Goal: Information Seeking & Learning: Learn about a topic

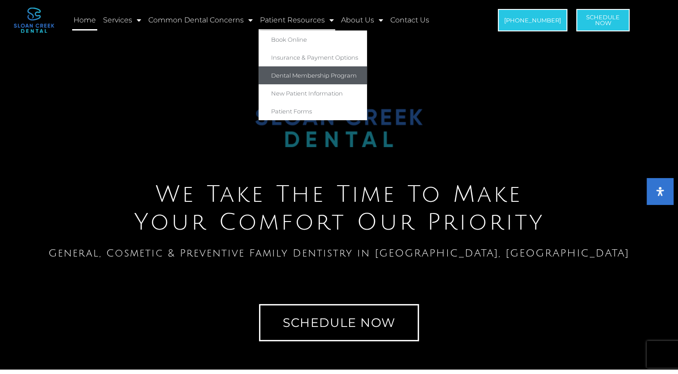
click at [296, 81] on link "Dental Membership Program" at bounding box center [312, 75] width 108 height 18
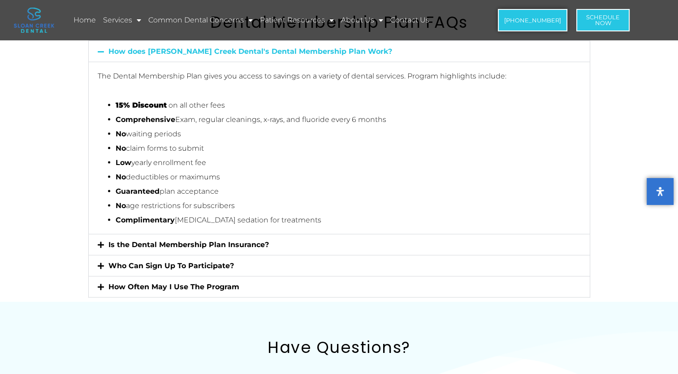
scroll to position [1686, 0]
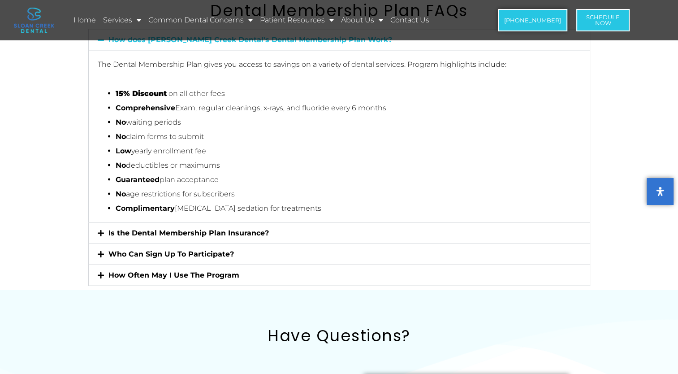
click at [98, 229] on icon at bounding box center [101, 232] width 6 height 7
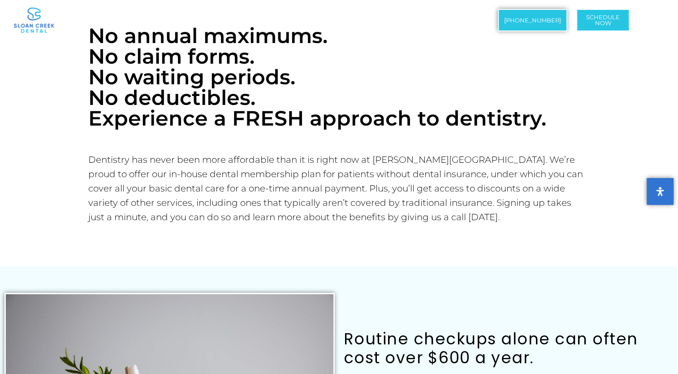
scroll to position [0, 0]
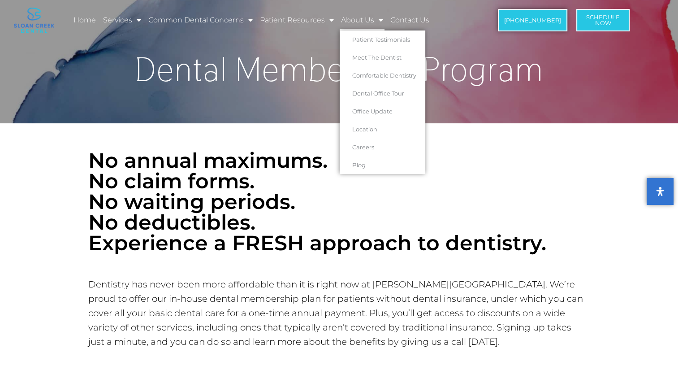
click at [371, 17] on link "About Us" at bounding box center [362, 20] width 45 height 21
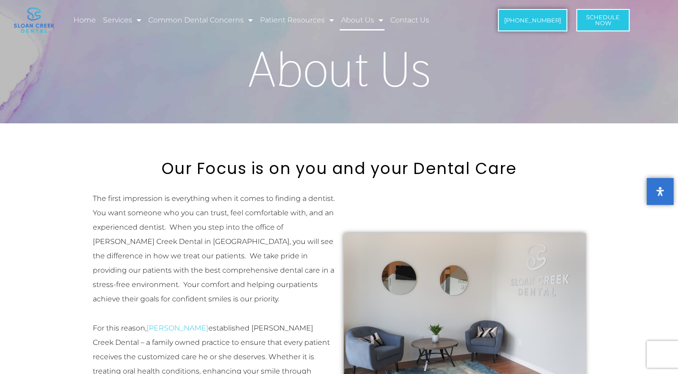
click at [371, 17] on link "About Us" at bounding box center [362, 20] width 45 height 21
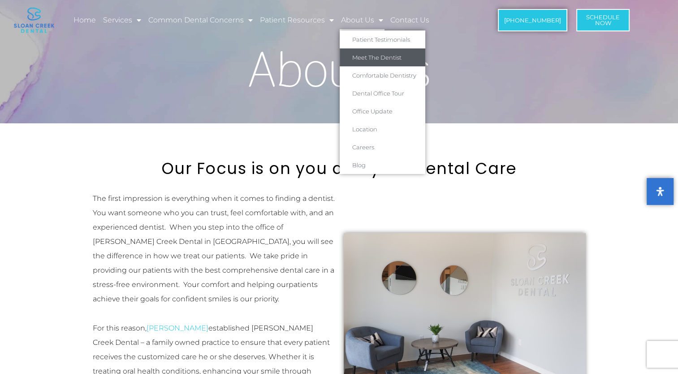
click at [382, 53] on link "Meet The Dentist" at bounding box center [383, 57] width 86 height 18
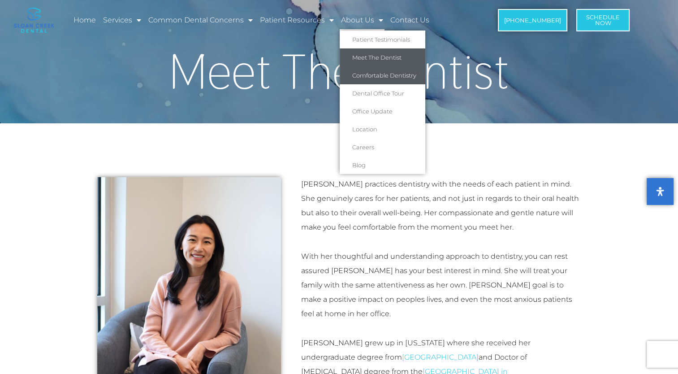
click at [370, 74] on link "Comfortable Dentistry" at bounding box center [383, 75] width 86 height 18
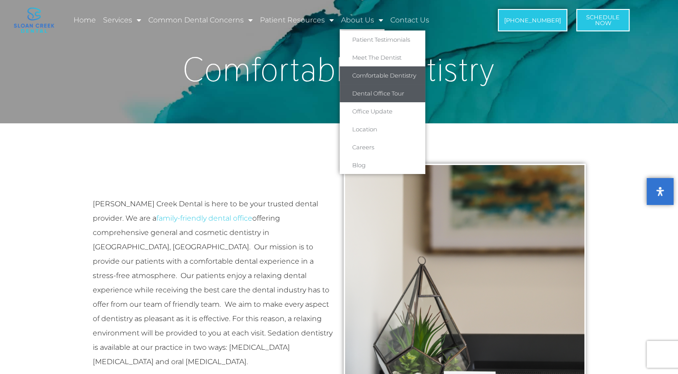
click at [374, 95] on link "Dental Office Tour" at bounding box center [383, 93] width 86 height 18
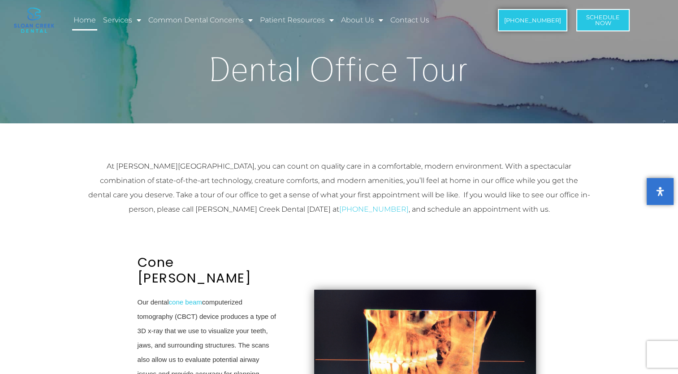
click at [82, 22] on link "Home" at bounding box center [84, 20] width 25 height 21
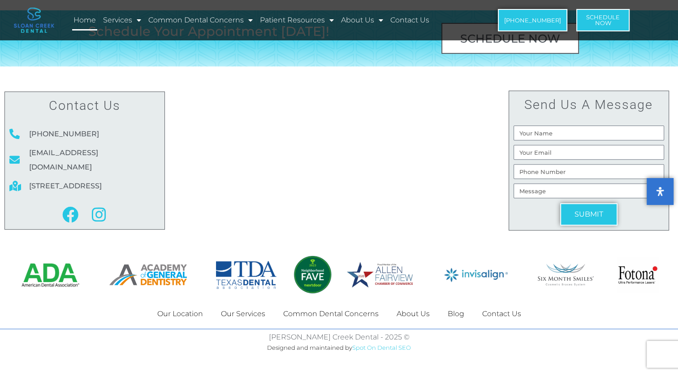
scroll to position [3803, 0]
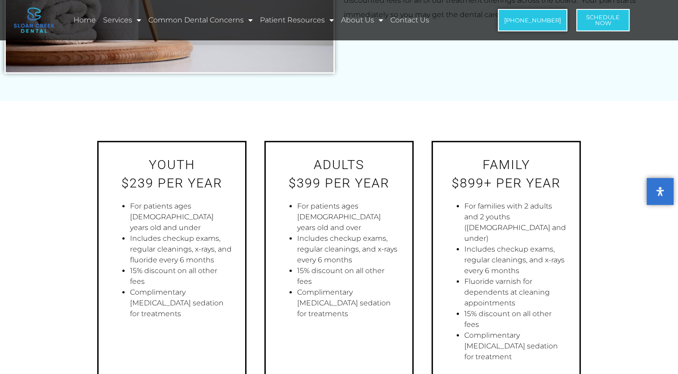
scroll to position [572, 0]
